Goal: Transaction & Acquisition: Purchase product/service

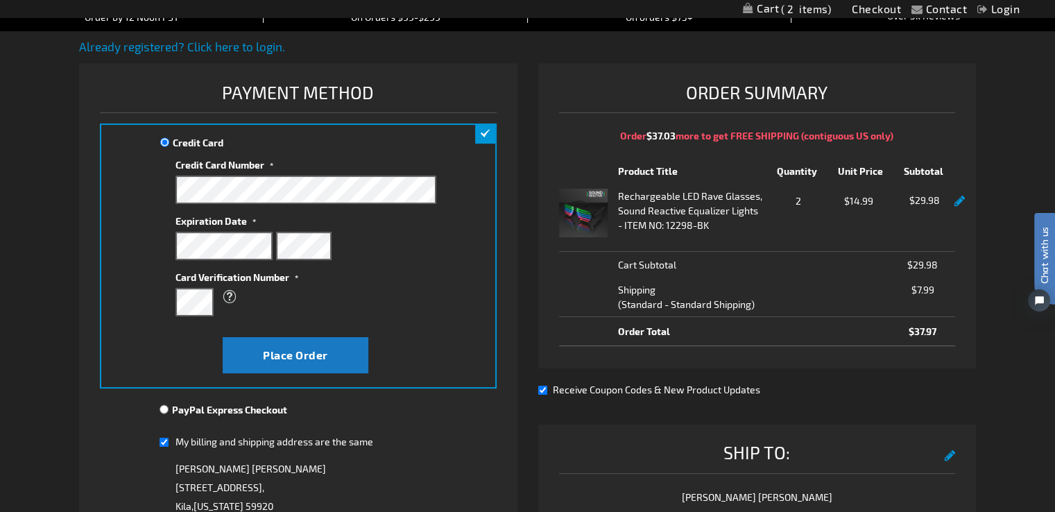
scroll to position [154, 0]
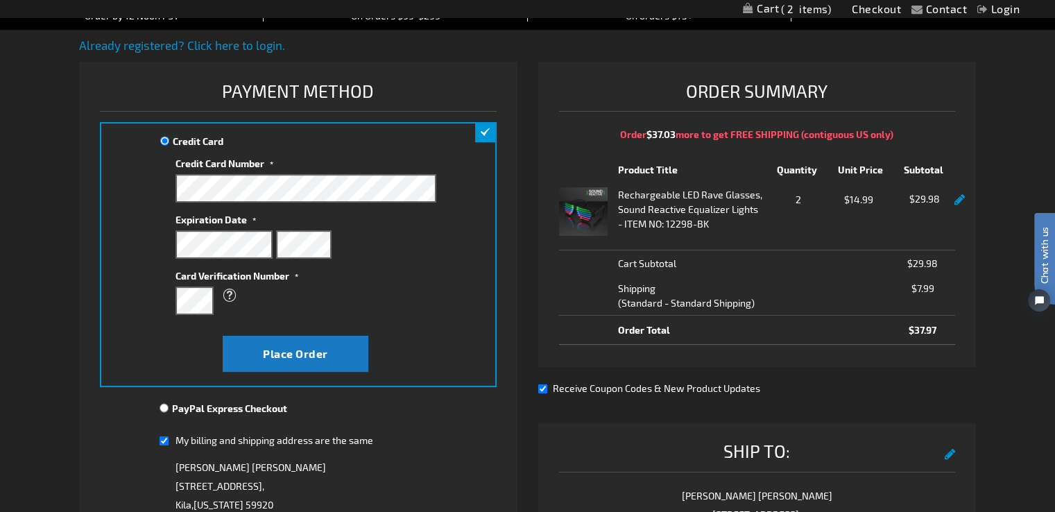
click at [230, 258] on fieldset "Credit Card Information" at bounding box center [306, 243] width 260 height 169
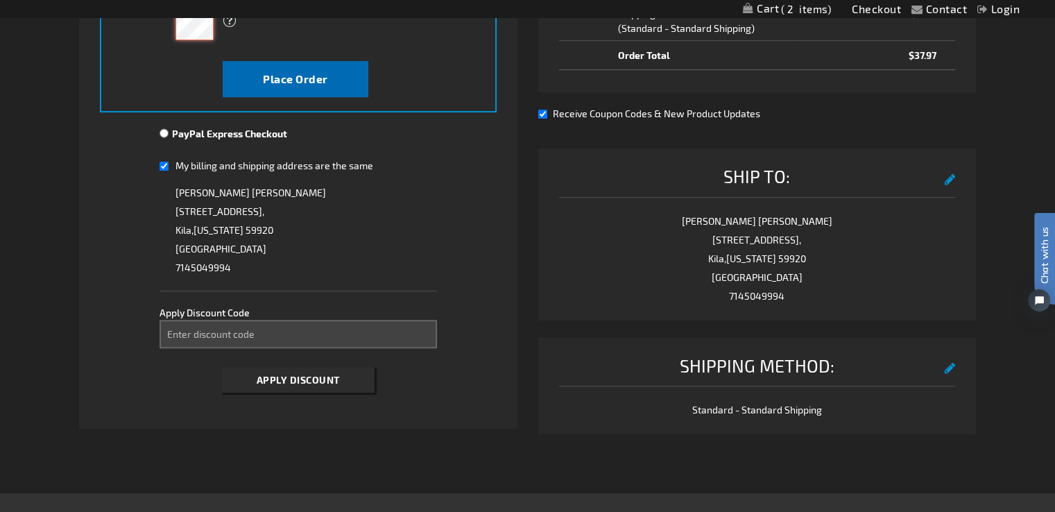
scroll to position [430, 0]
click at [285, 71] on span "Place Order" at bounding box center [295, 77] width 65 height 13
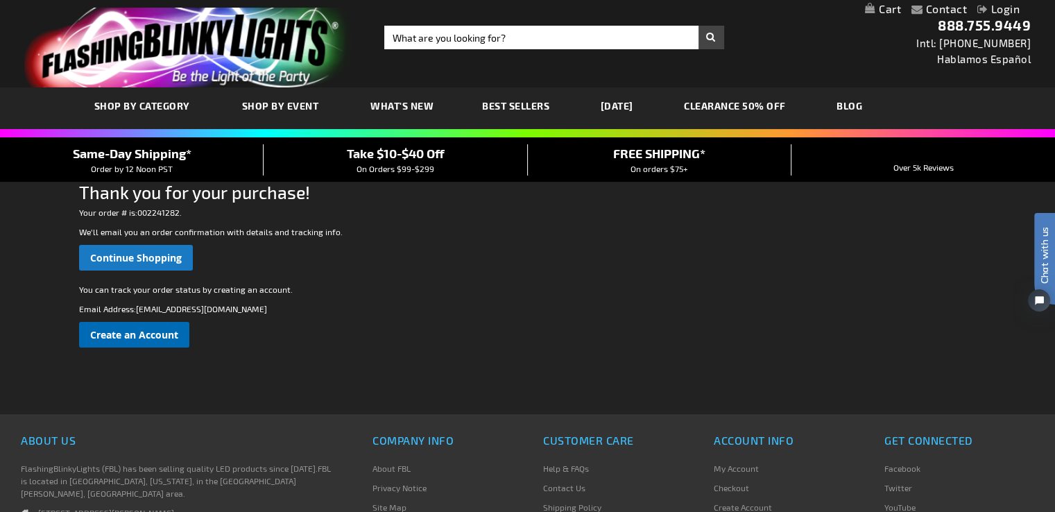
click at [144, 336] on span "Create an Account" at bounding box center [134, 334] width 88 height 13
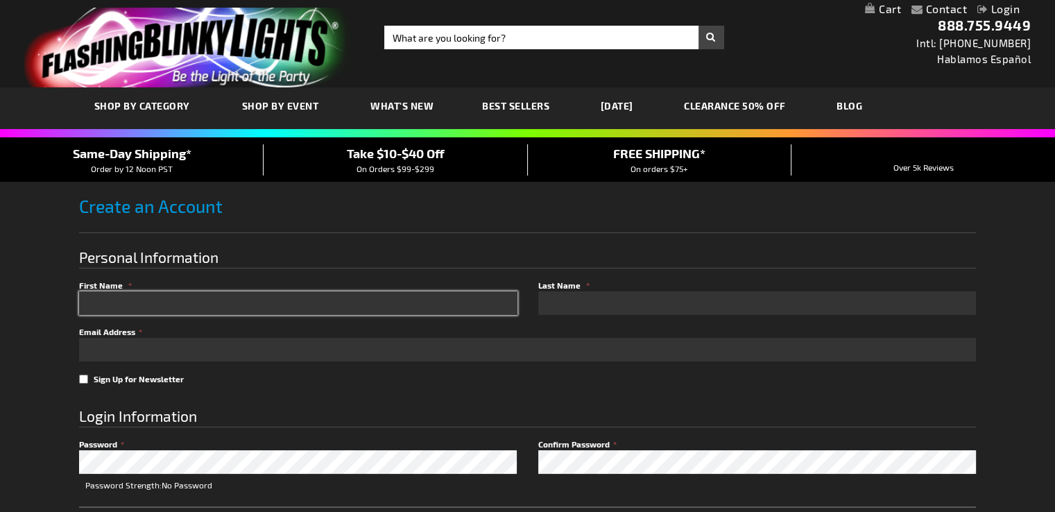
click at [136, 305] on input "First Name" at bounding box center [298, 303] width 438 height 24
type input "Aly"
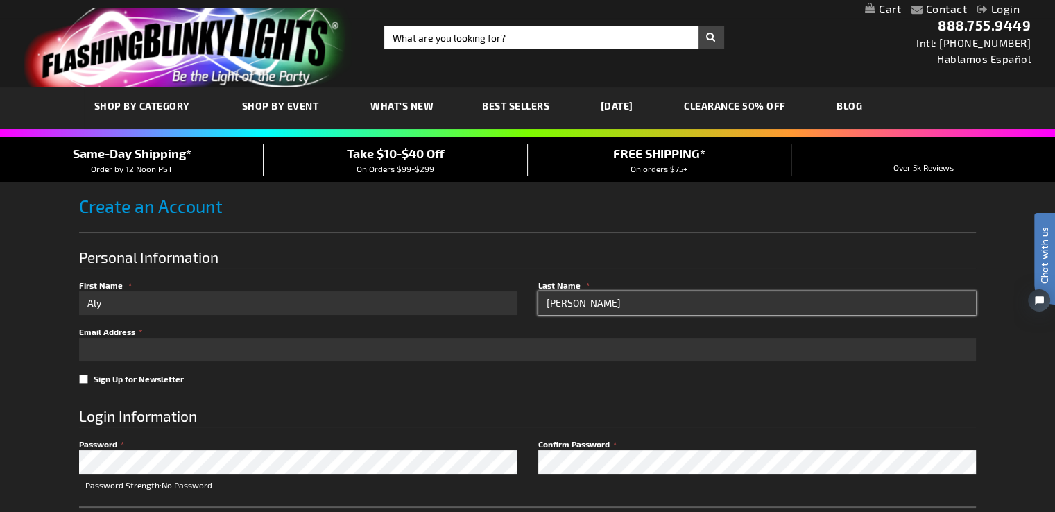
type input "Fitzgerald"
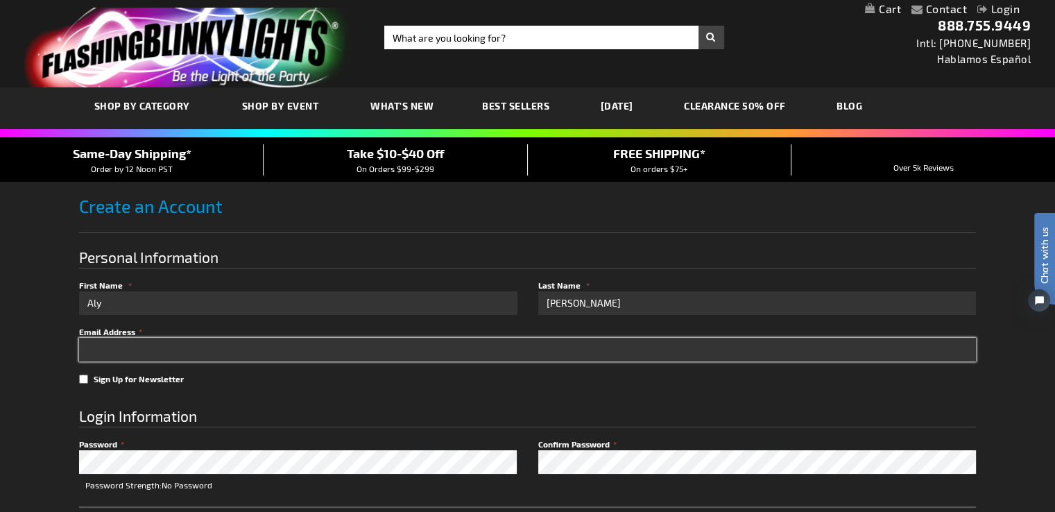
click at [88, 350] on input "Email Address" at bounding box center [527, 350] width 897 height 24
type input "[EMAIL_ADDRESS][DOMAIN_NAME]"
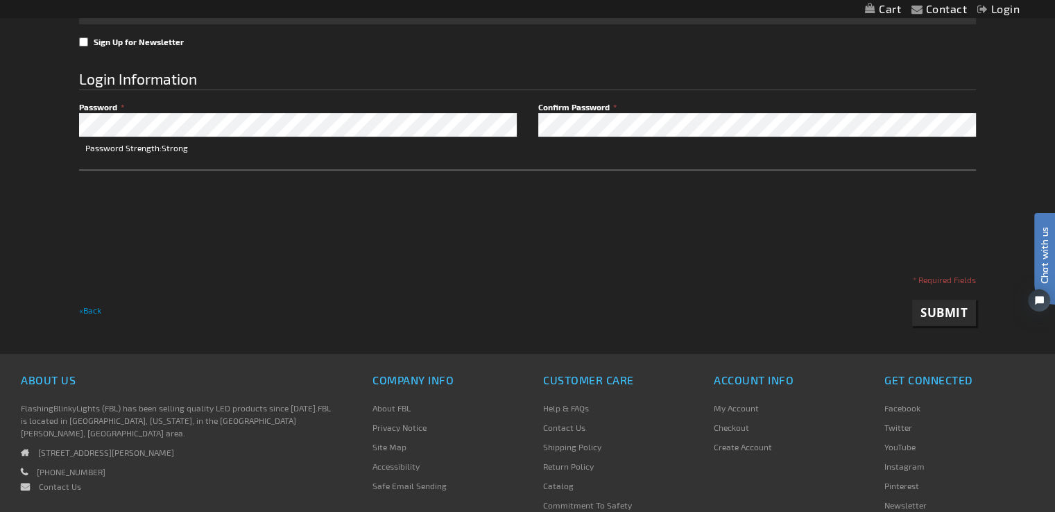
scroll to position [341, 0]
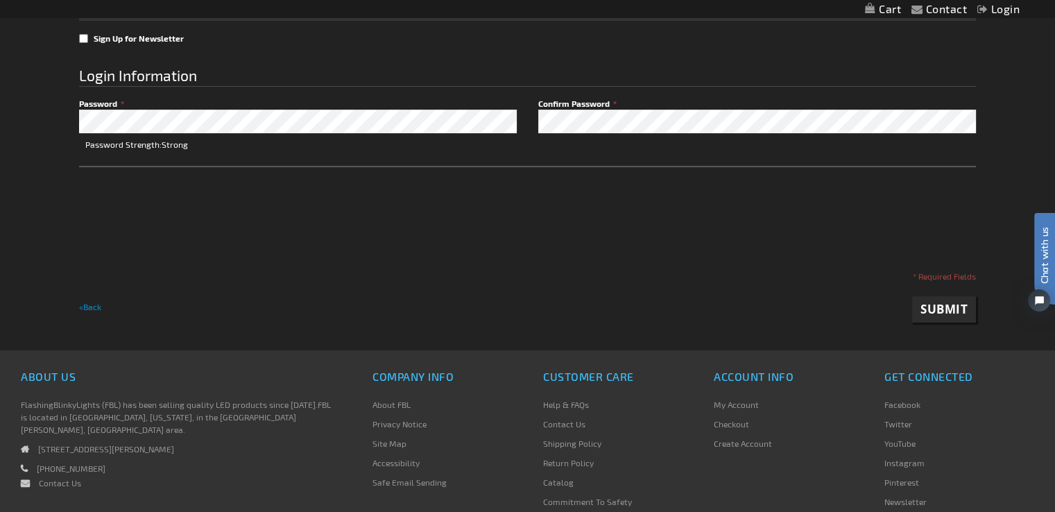
checkbox input "true"
click at [953, 303] on span "Submit" at bounding box center [944, 309] width 47 height 16
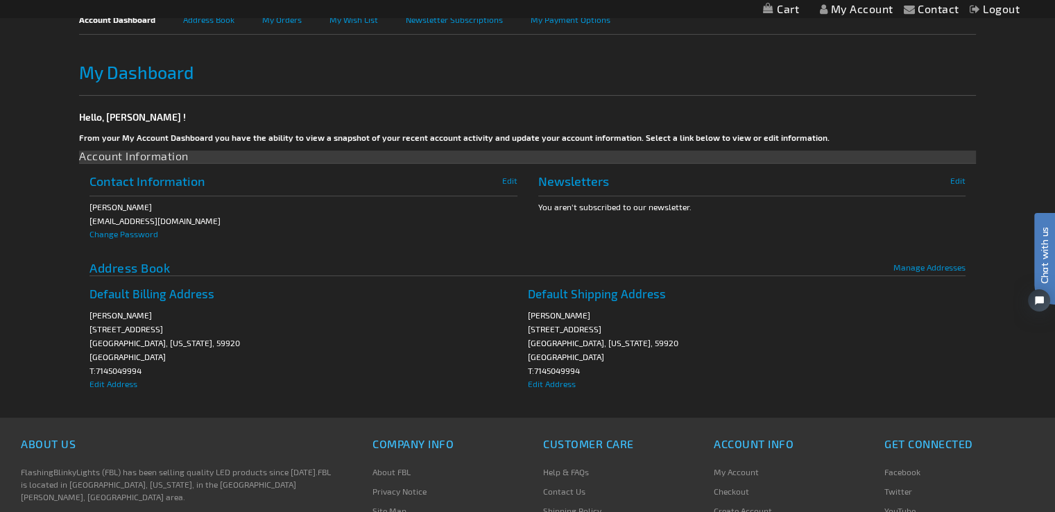
scroll to position [216, 0]
